Goal: Task Accomplishment & Management: Complete application form

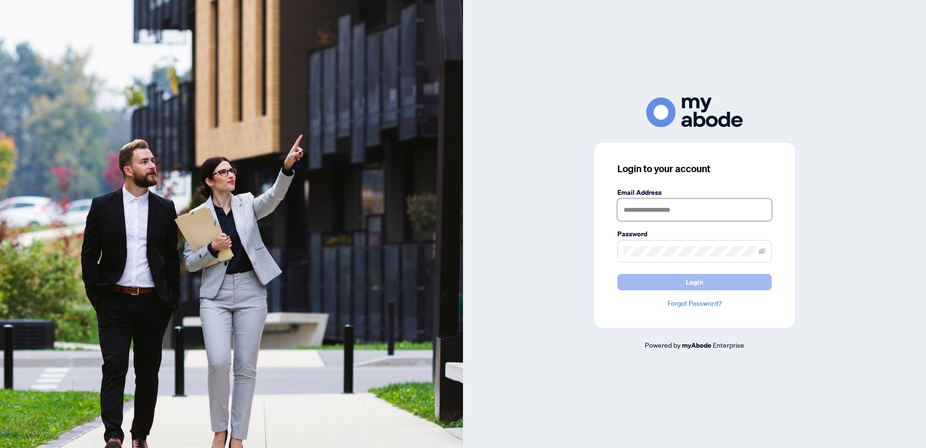
type input "**********"
click at [687, 283] on span "Login" at bounding box center [694, 281] width 17 height 15
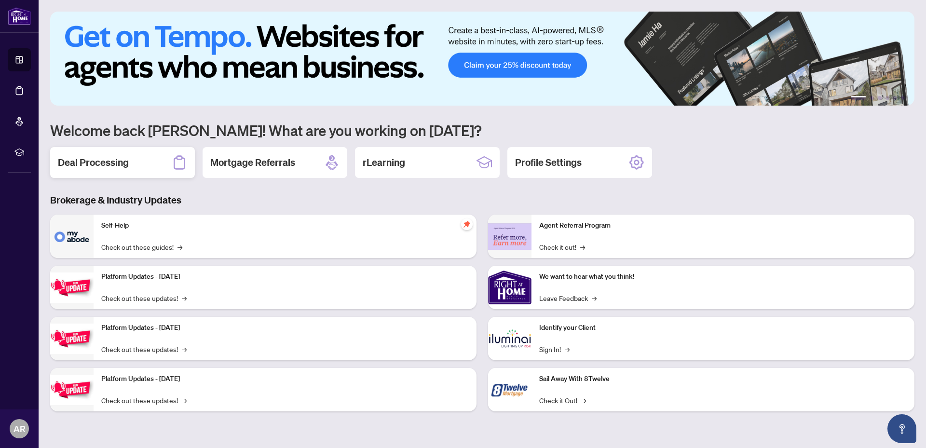
click at [86, 157] on h2 "Deal Processing" at bounding box center [93, 163] width 71 height 14
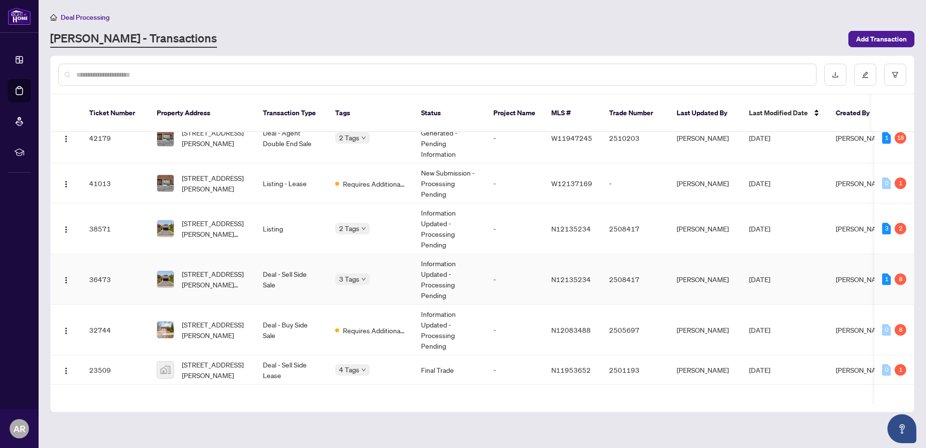
scroll to position [64, 0]
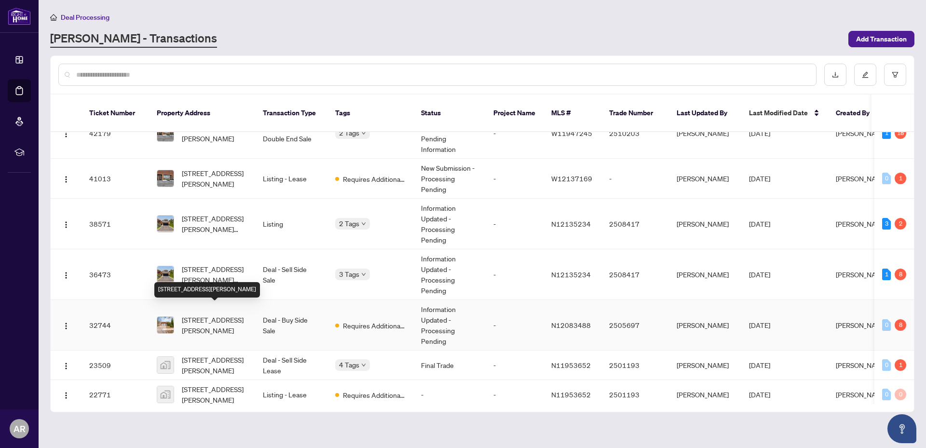
click at [216, 314] on span "[STREET_ADDRESS][PERSON_NAME]" at bounding box center [215, 324] width 66 height 21
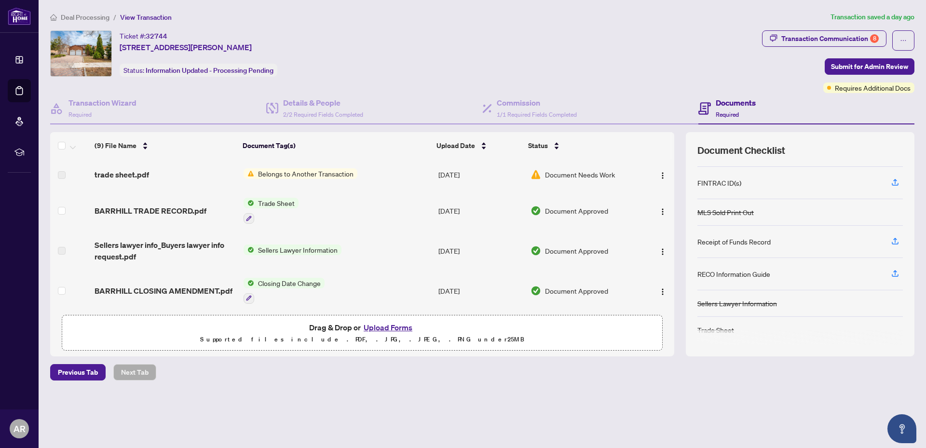
scroll to position [167, 0]
click at [386, 325] on button "Upload Forms" at bounding box center [388, 327] width 54 height 13
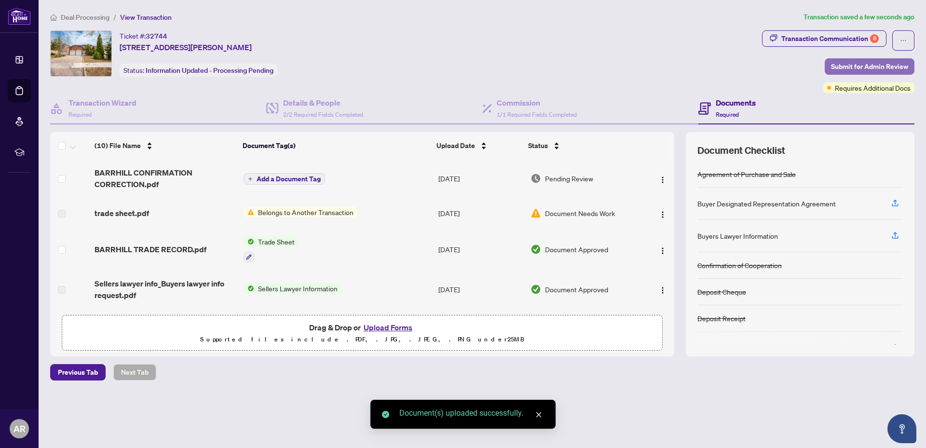
click at [880, 64] on span "Submit for Admin Review" at bounding box center [869, 66] width 77 height 15
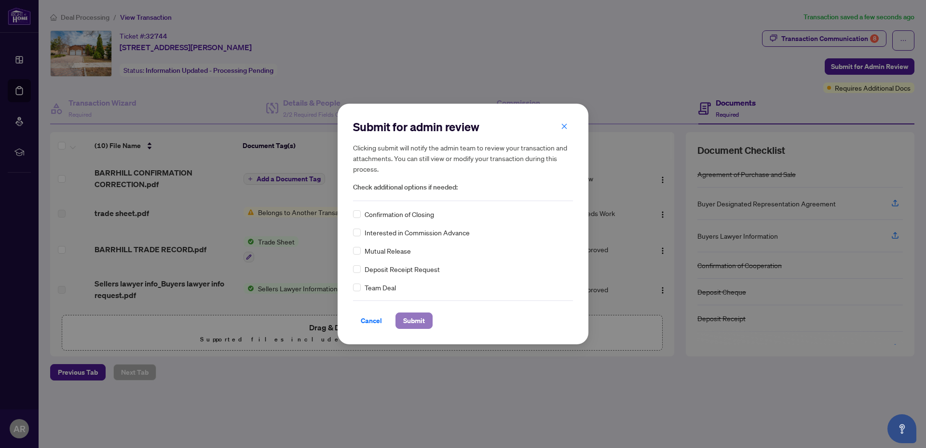
click at [415, 318] on span "Submit" at bounding box center [414, 320] width 22 height 15
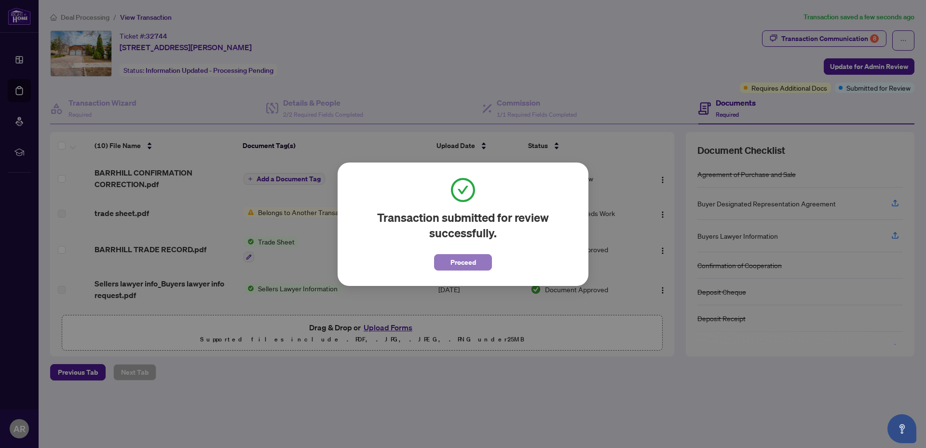
click at [461, 261] on span "Proceed" at bounding box center [463, 262] width 26 height 15
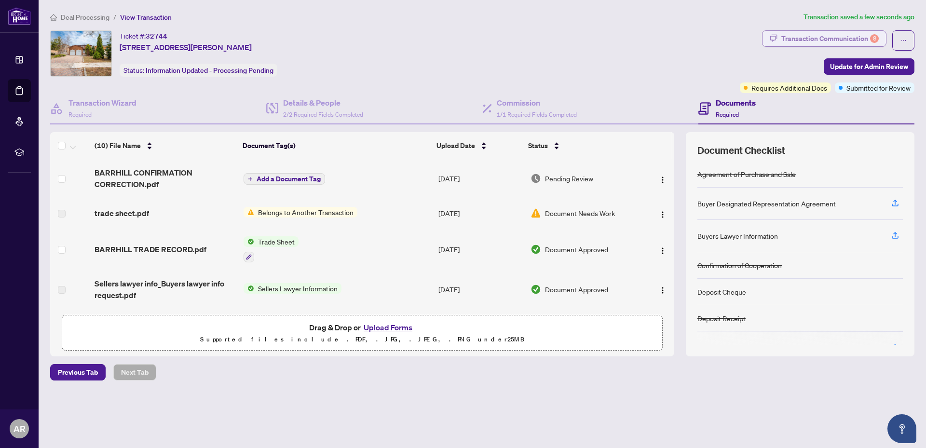
click at [814, 39] on div "Transaction Communication 8" at bounding box center [829, 38] width 97 height 15
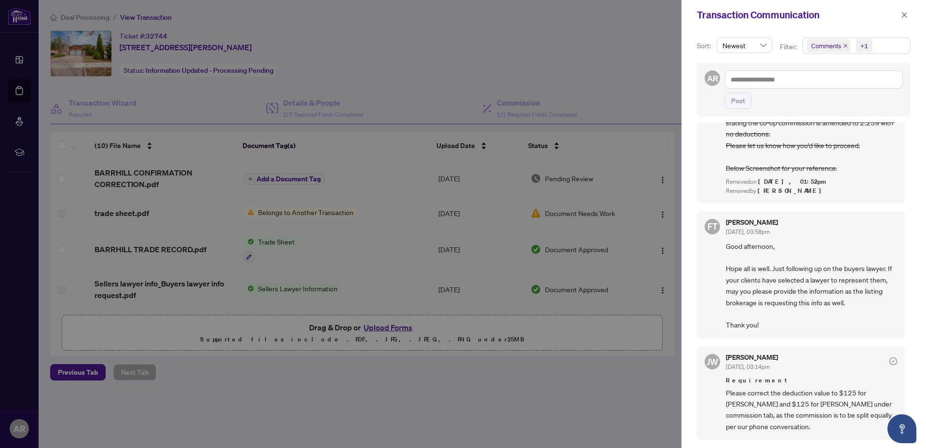
scroll to position [248, 0]
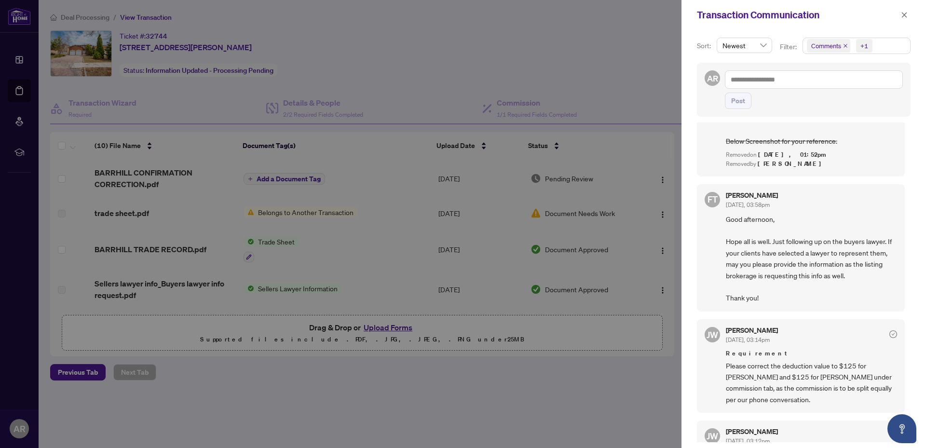
click at [780, 292] on span "Good afternoon, Hope all is well. Just following up on the buyers lawyer. If yo…" at bounding box center [811, 259] width 171 height 90
click at [780, 284] on span "Good afternoon, Hope all is well. Just following up on the buyers lawyer. If yo…" at bounding box center [811, 259] width 171 height 90
drag, startPoint x: 907, startPoint y: 197, endPoint x: 907, endPoint y: 221, distance: 24.1
click at [907, 221] on div "Sort: Newest Filter: Comments +1 AR Post [PERSON_NAME] [DATE], 04:48pm Requirem…" at bounding box center [803, 239] width 244 height 418
click at [582, 79] on div at bounding box center [463, 224] width 926 height 448
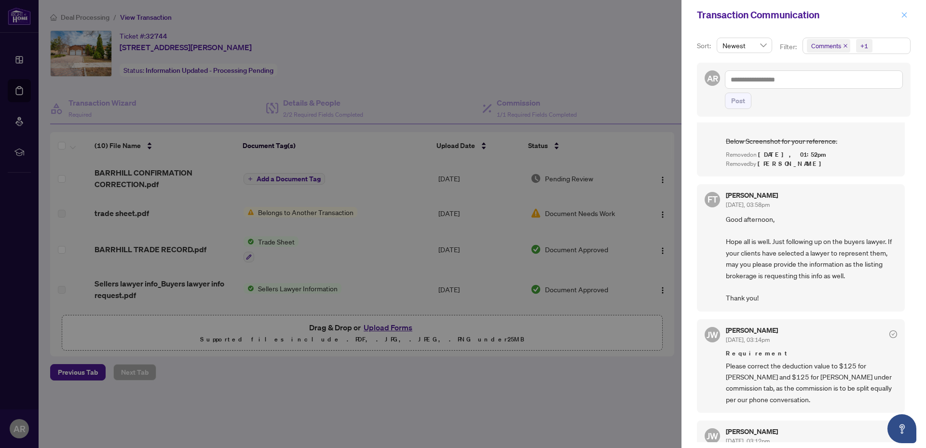
click at [904, 14] on icon "close" at bounding box center [904, 15] width 7 height 7
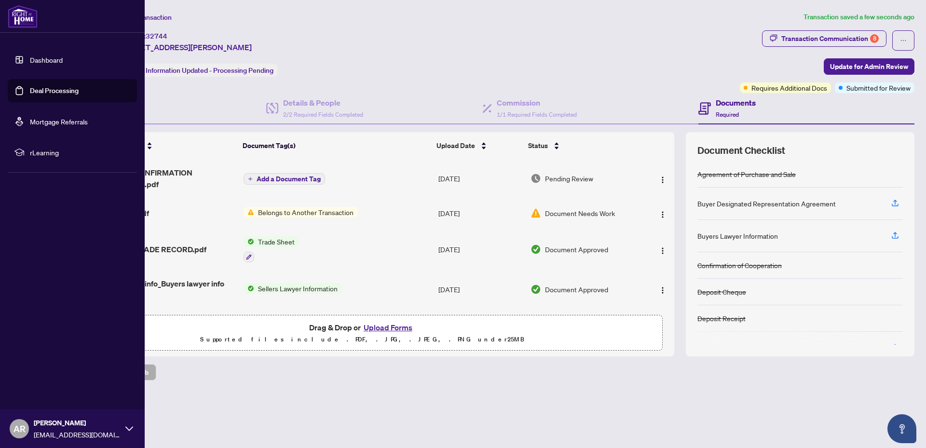
click at [14, 430] on span "AR" at bounding box center [20, 429] width 12 height 14
click at [45, 372] on span "Logout" at bounding box center [39, 371] width 22 height 15
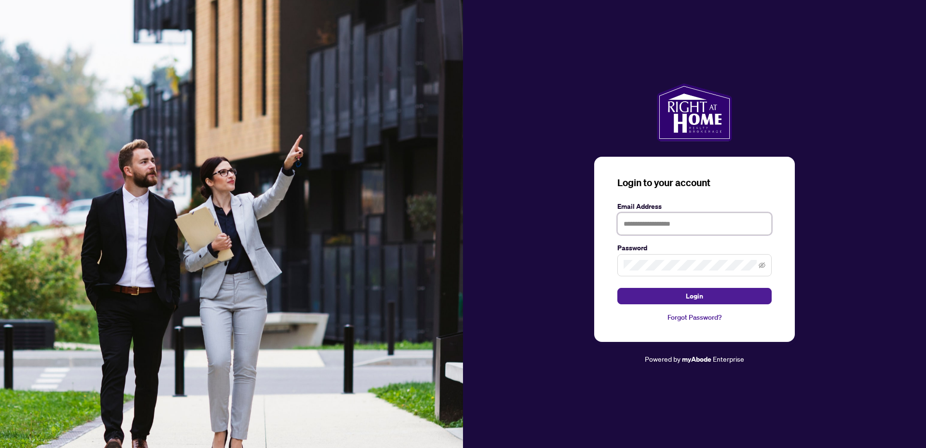
type input "**********"
